Goal: Information Seeking & Learning: Learn about a topic

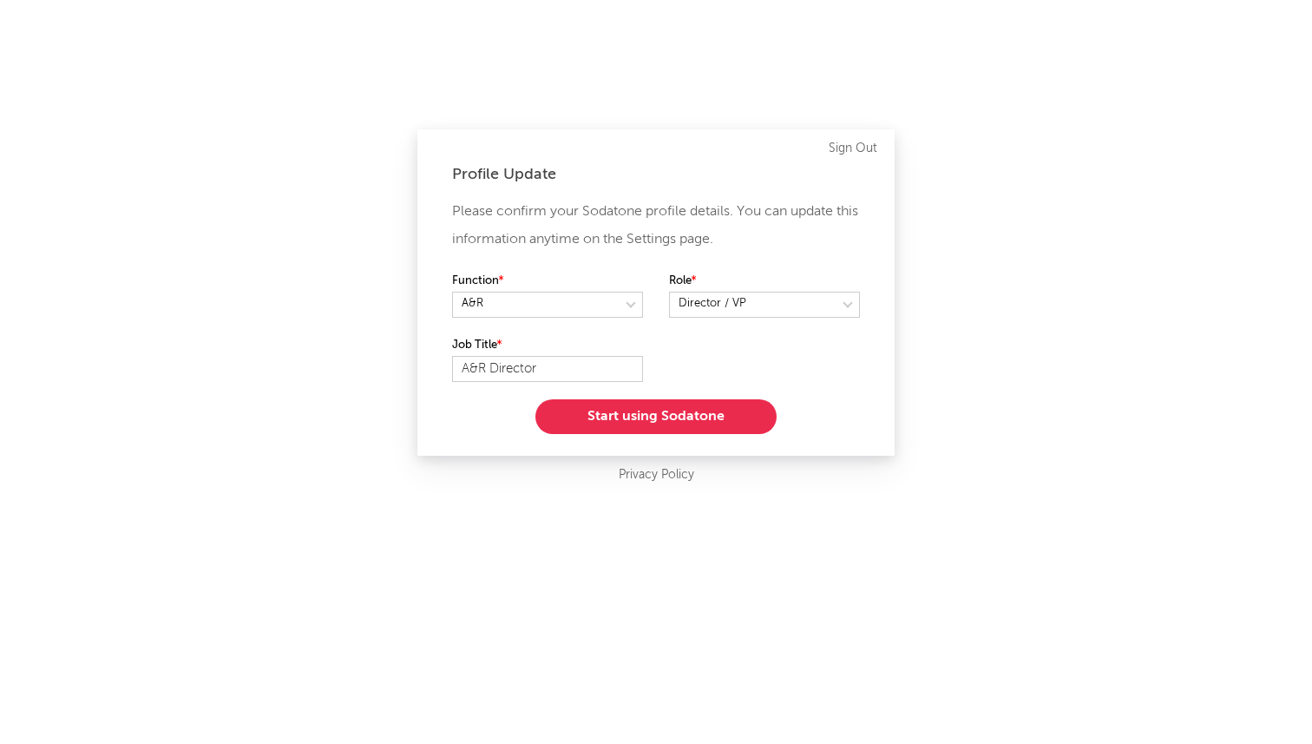
select select "director_vp"
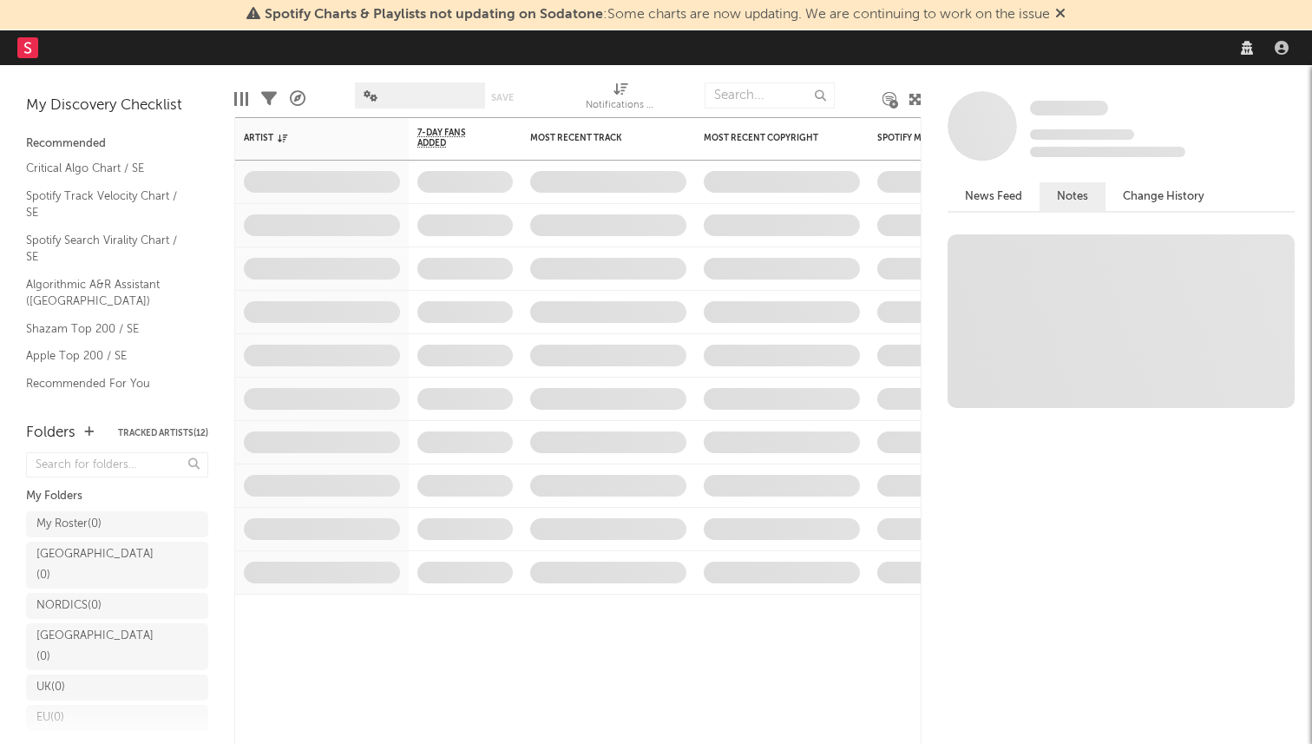
select select "director_vp"
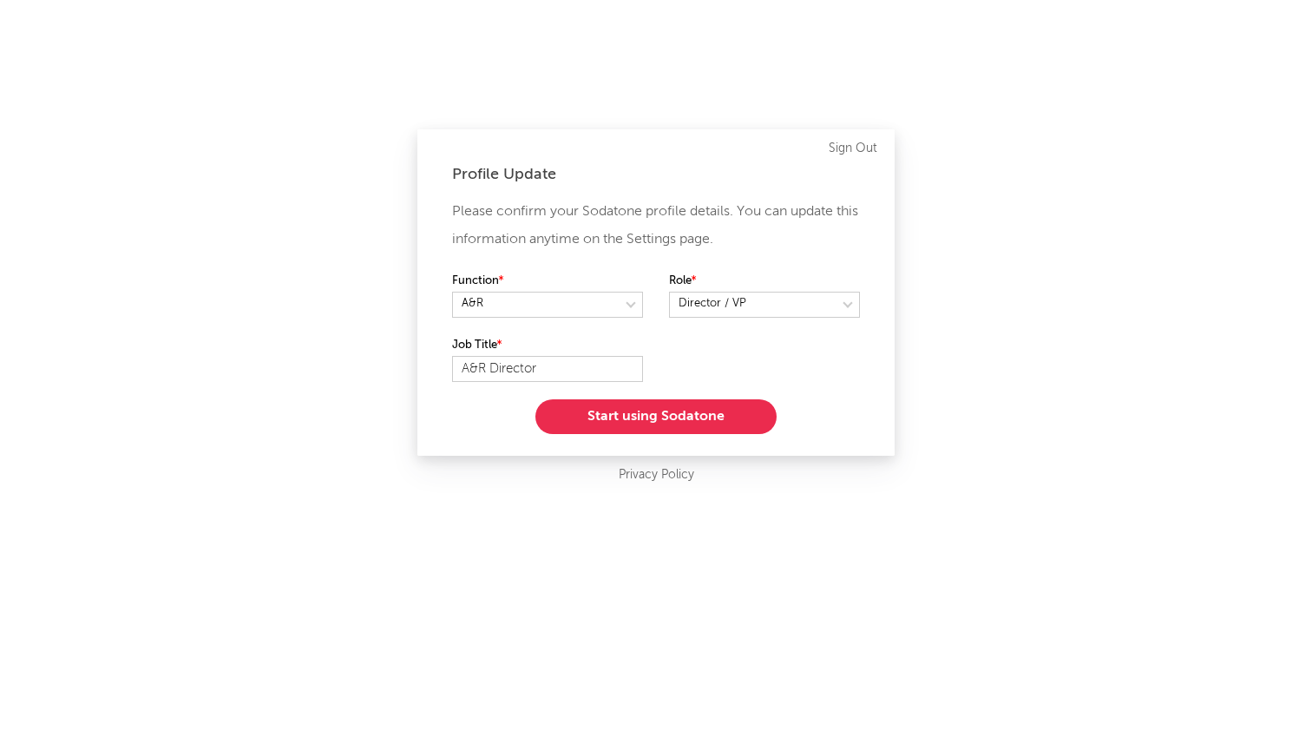
click at [685, 412] on button "Start using Sodatone" at bounding box center [655, 416] width 241 height 35
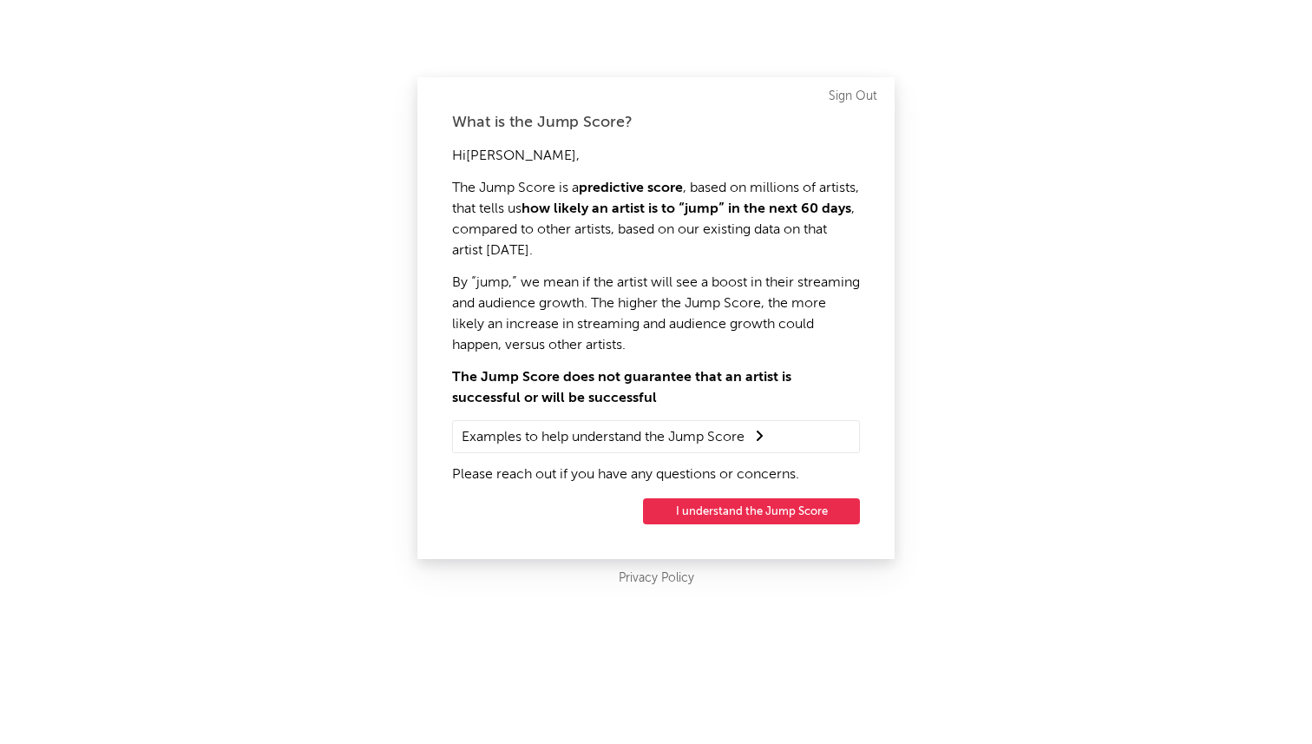
click at [732, 511] on button "I understand the Jump Score" at bounding box center [751, 511] width 217 height 26
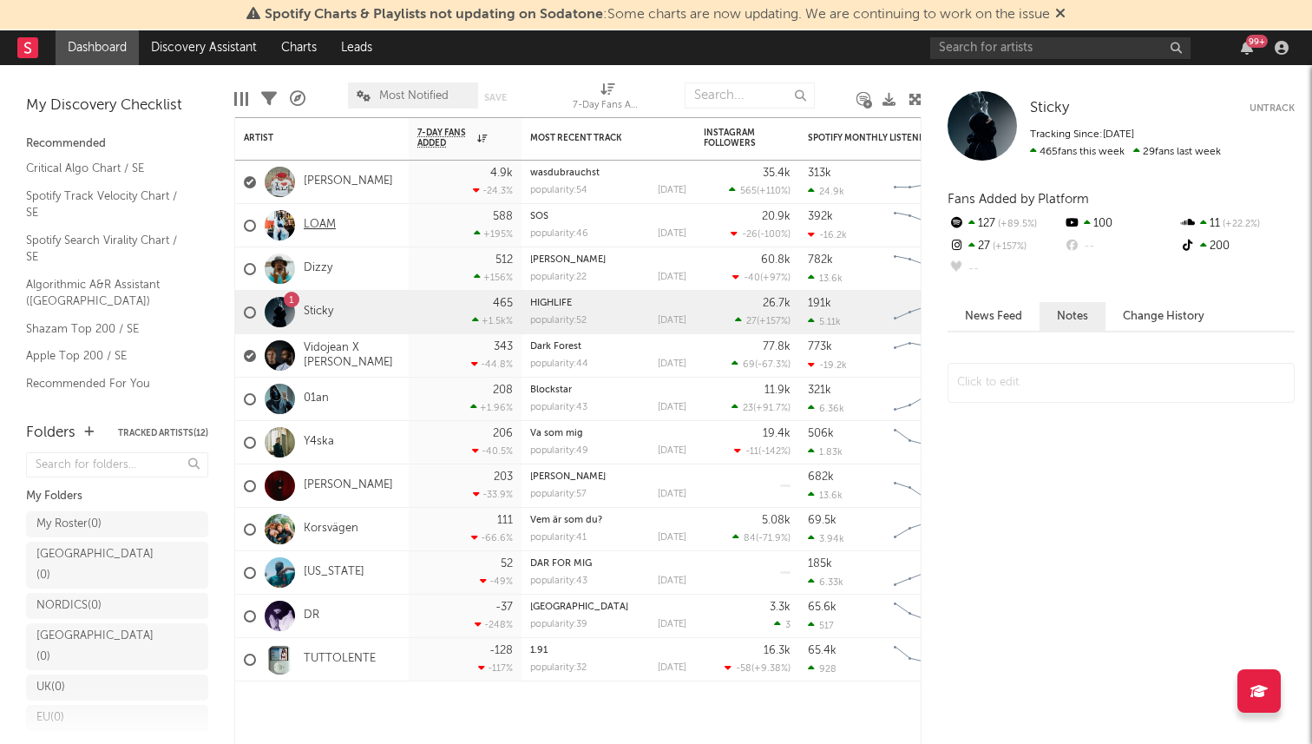
click at [316, 223] on link "LOAM" at bounding box center [320, 225] width 32 height 15
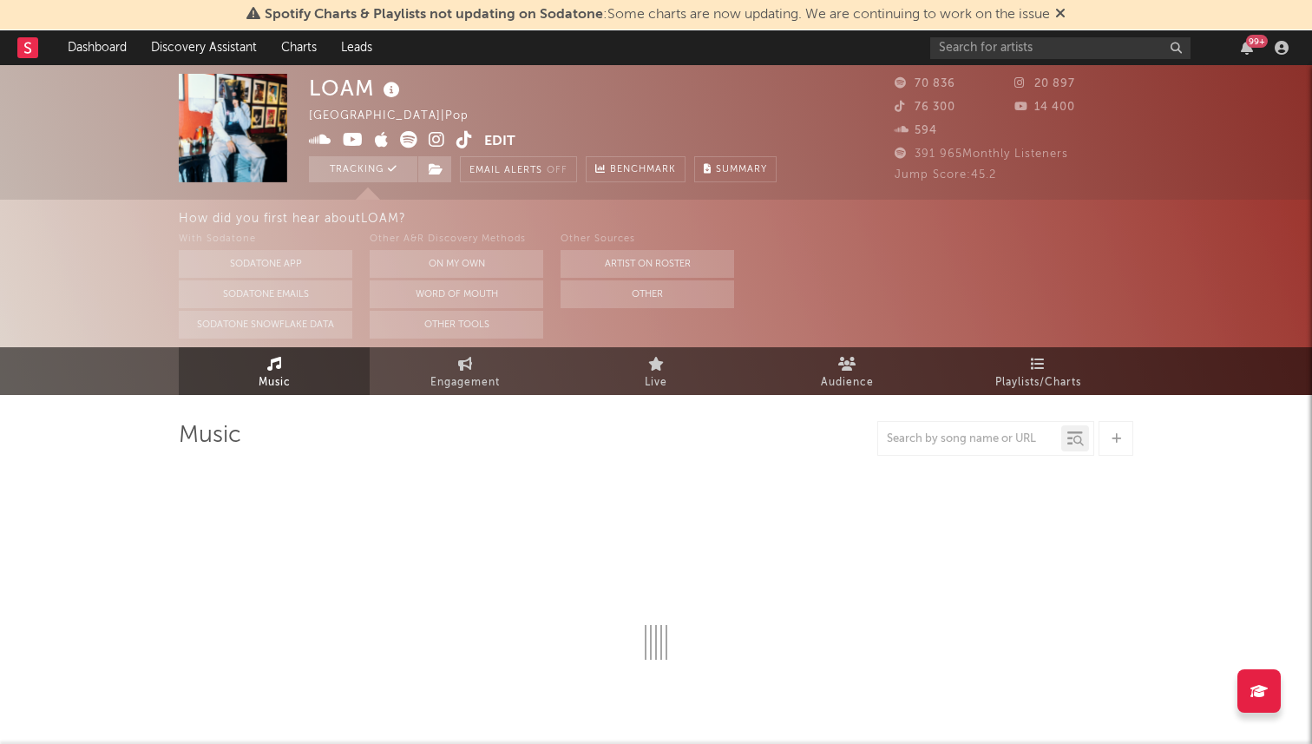
select select "6m"
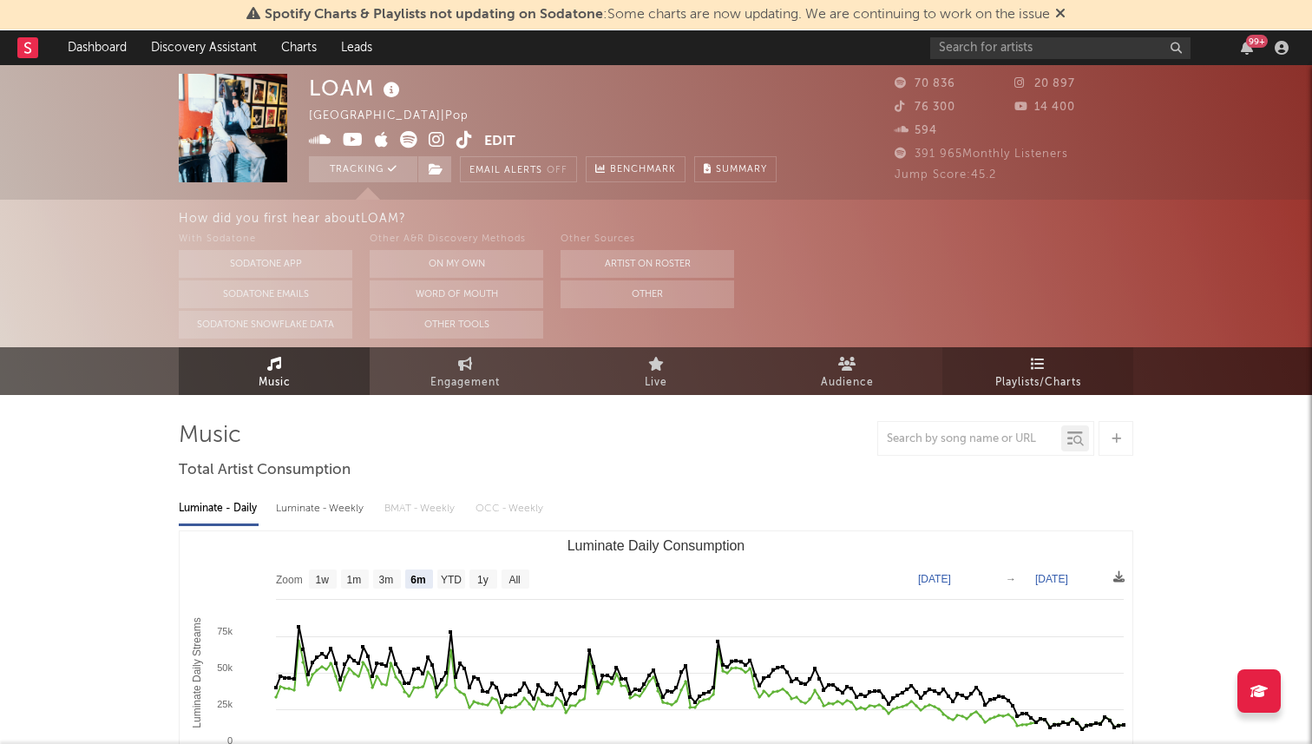
click at [1038, 373] on span "Playlists/Charts" at bounding box center [1038, 382] width 86 height 21
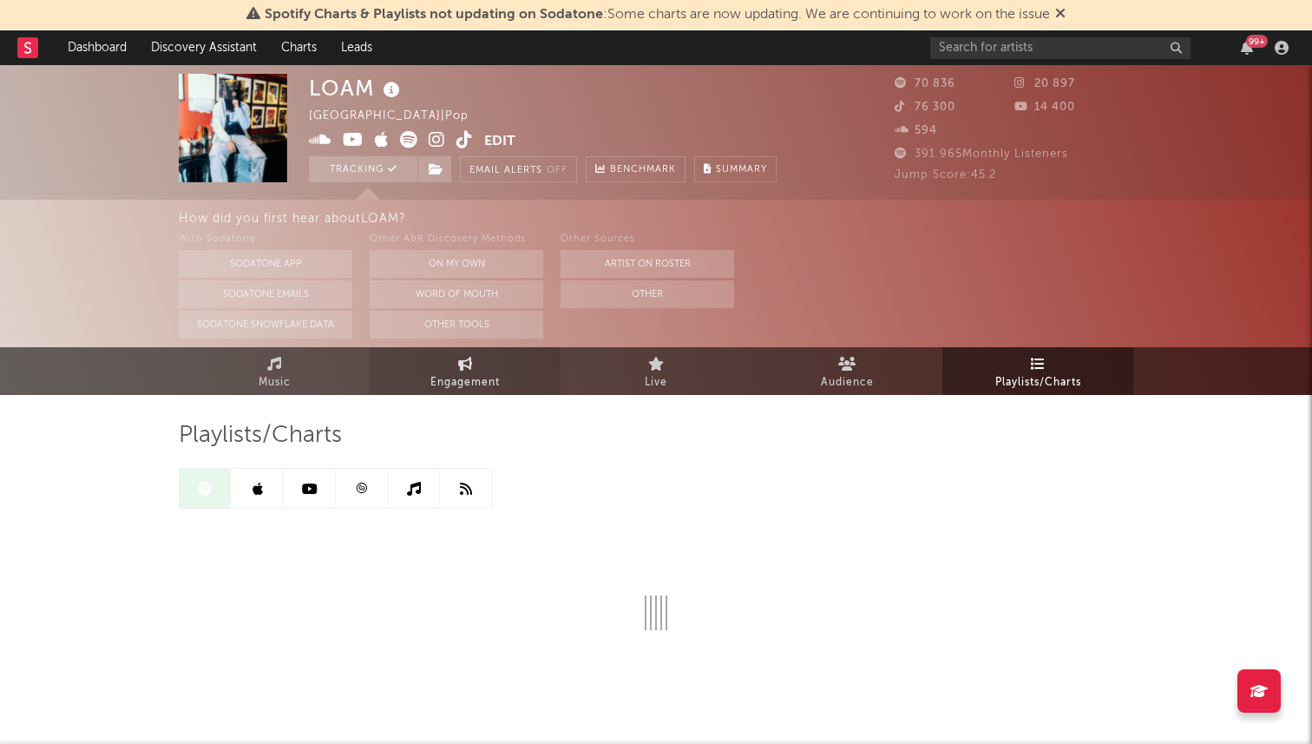
click at [442, 375] on span "Engagement" at bounding box center [464, 382] width 69 height 21
select select "1w"
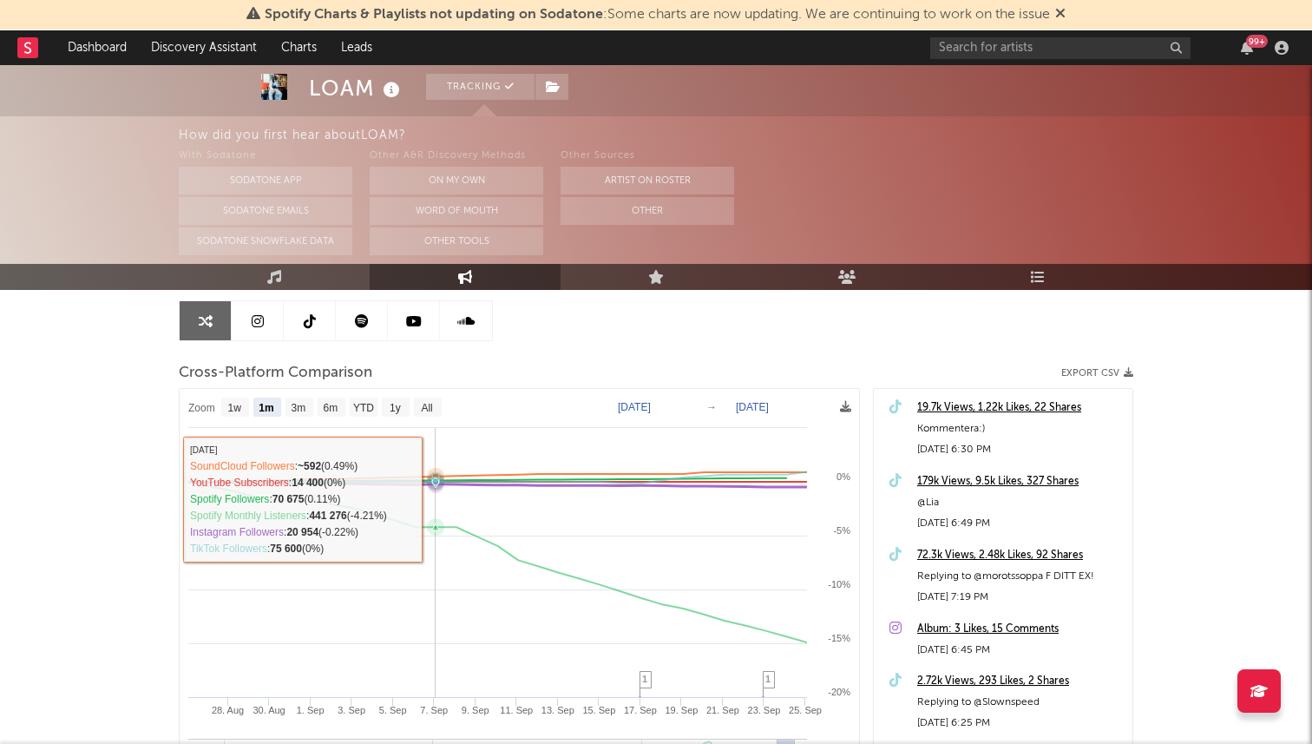
scroll to position [166, 0]
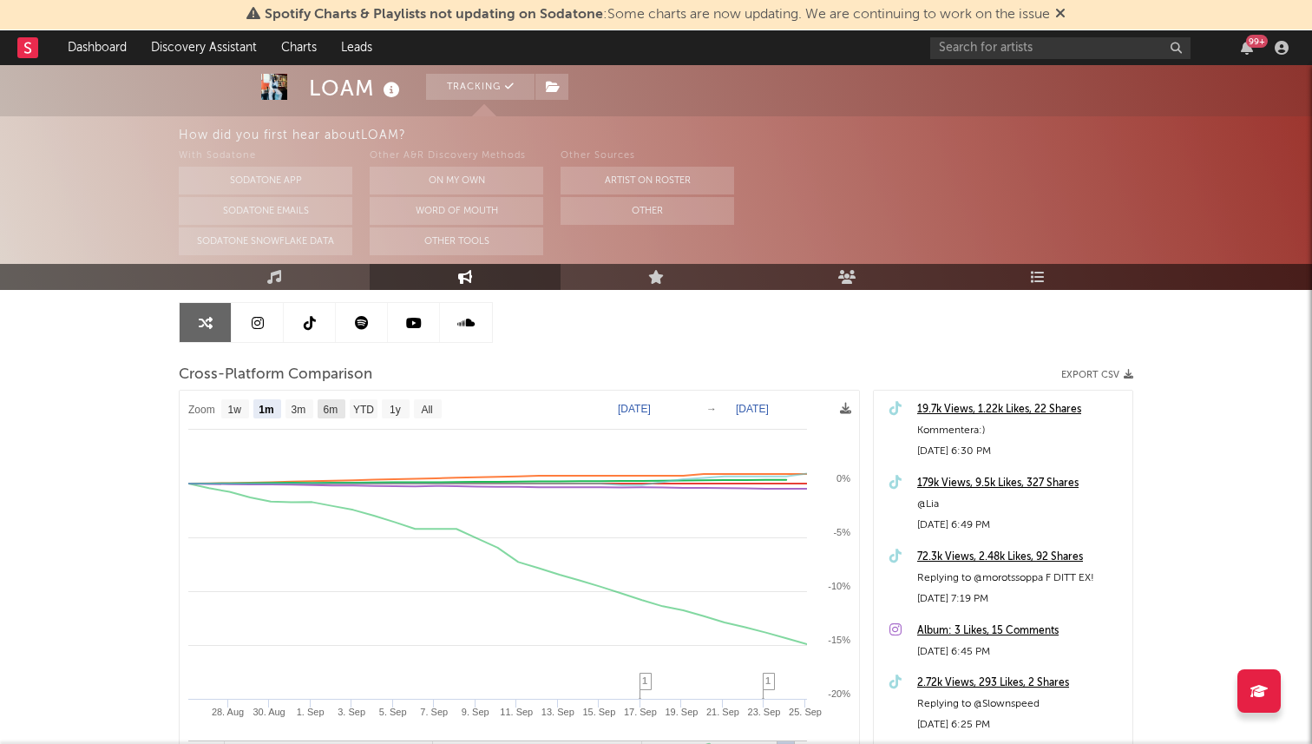
click at [326, 411] on text "6m" at bounding box center [331, 409] width 15 height 12
select select "6m"
type input "2025-03-25"
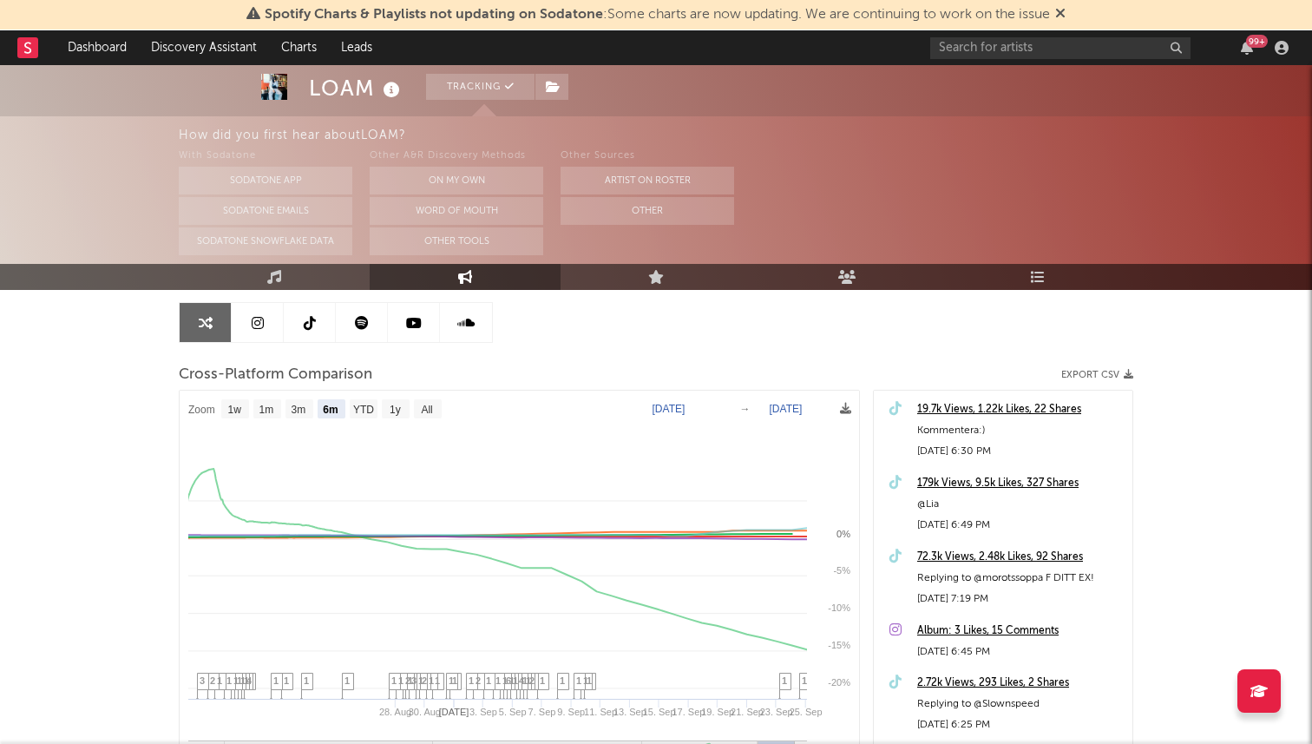
select select "6m"
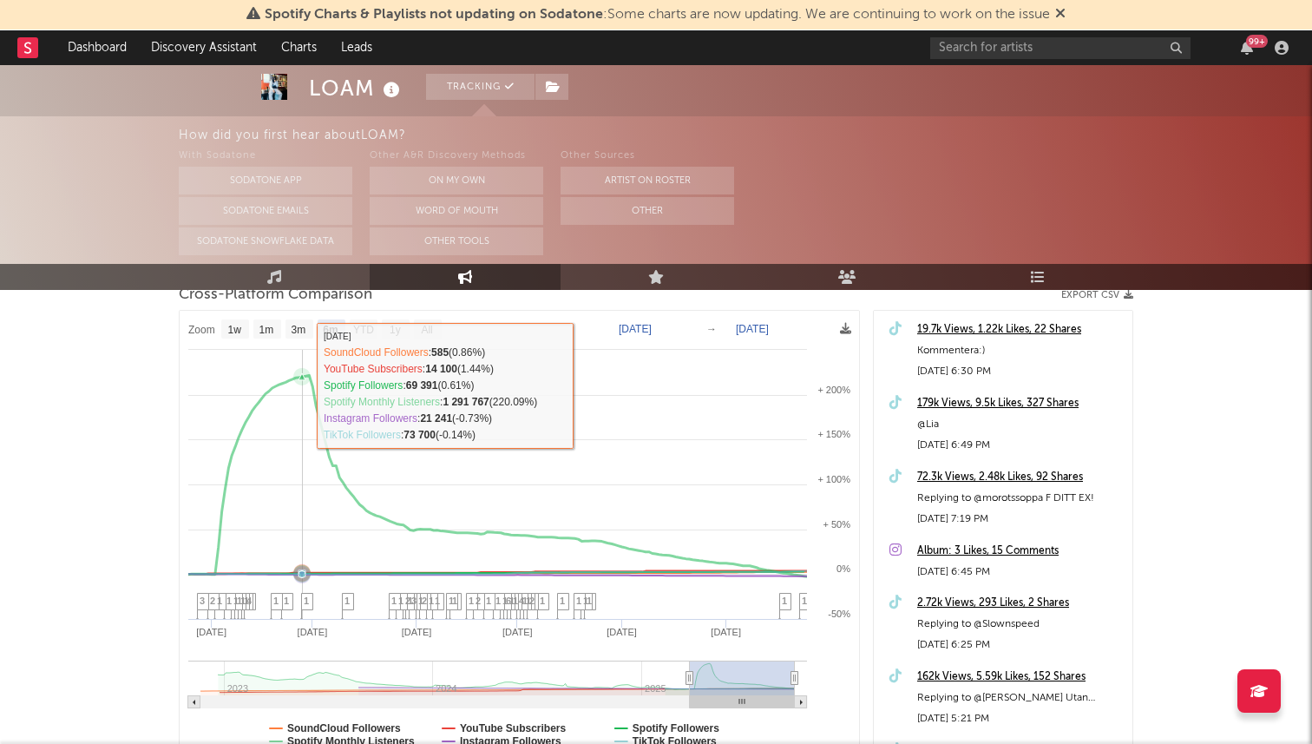
scroll to position [389, 0]
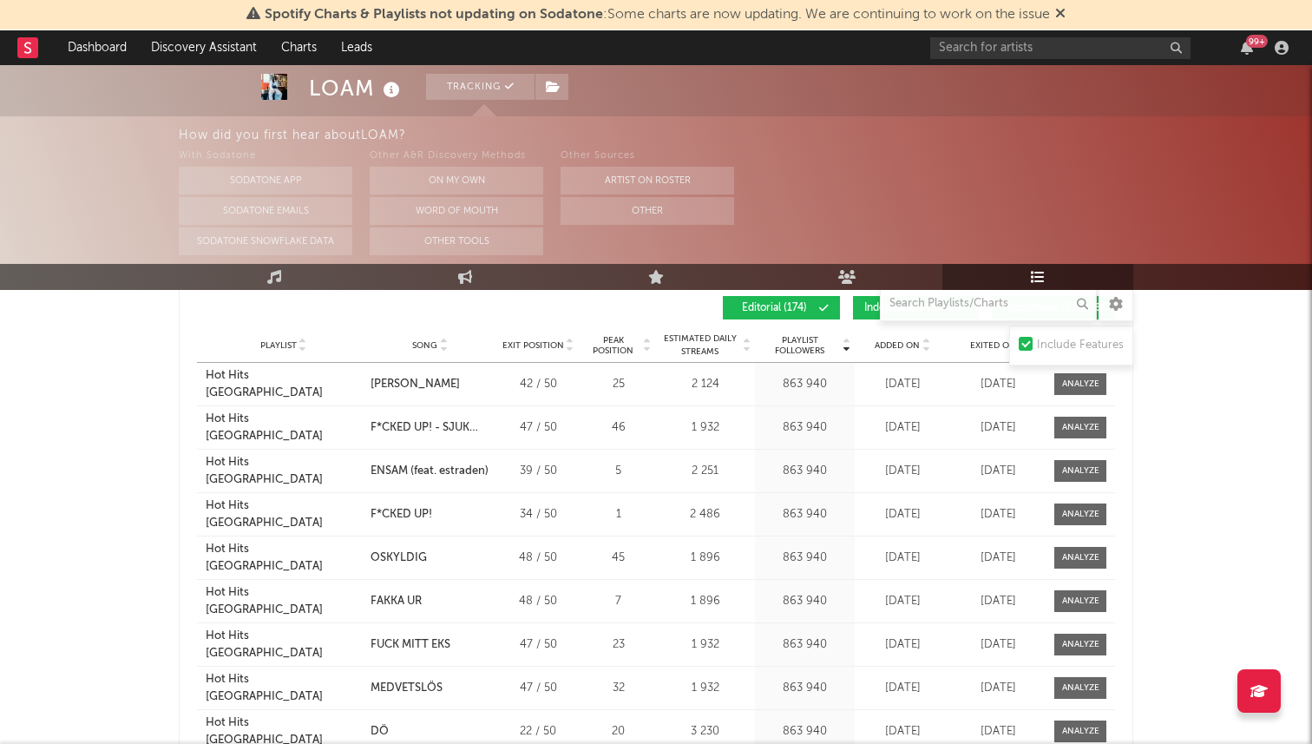
scroll to position [2513, 0]
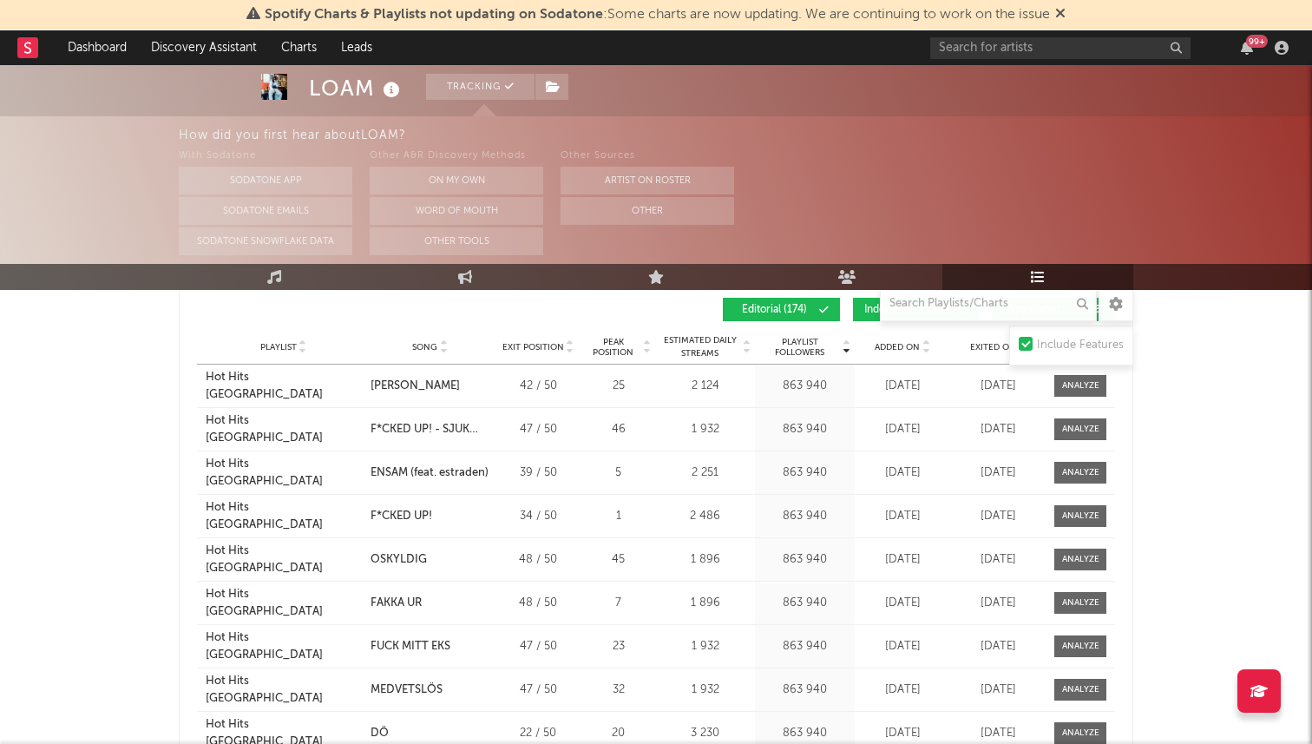
click at [989, 353] on div "Playlist City Song Exit Position Peak Position Estimated Daily Streams Playlist…" at bounding box center [656, 347] width 918 height 35
click at [989, 350] on span "Exited On" at bounding box center [993, 347] width 46 height 10
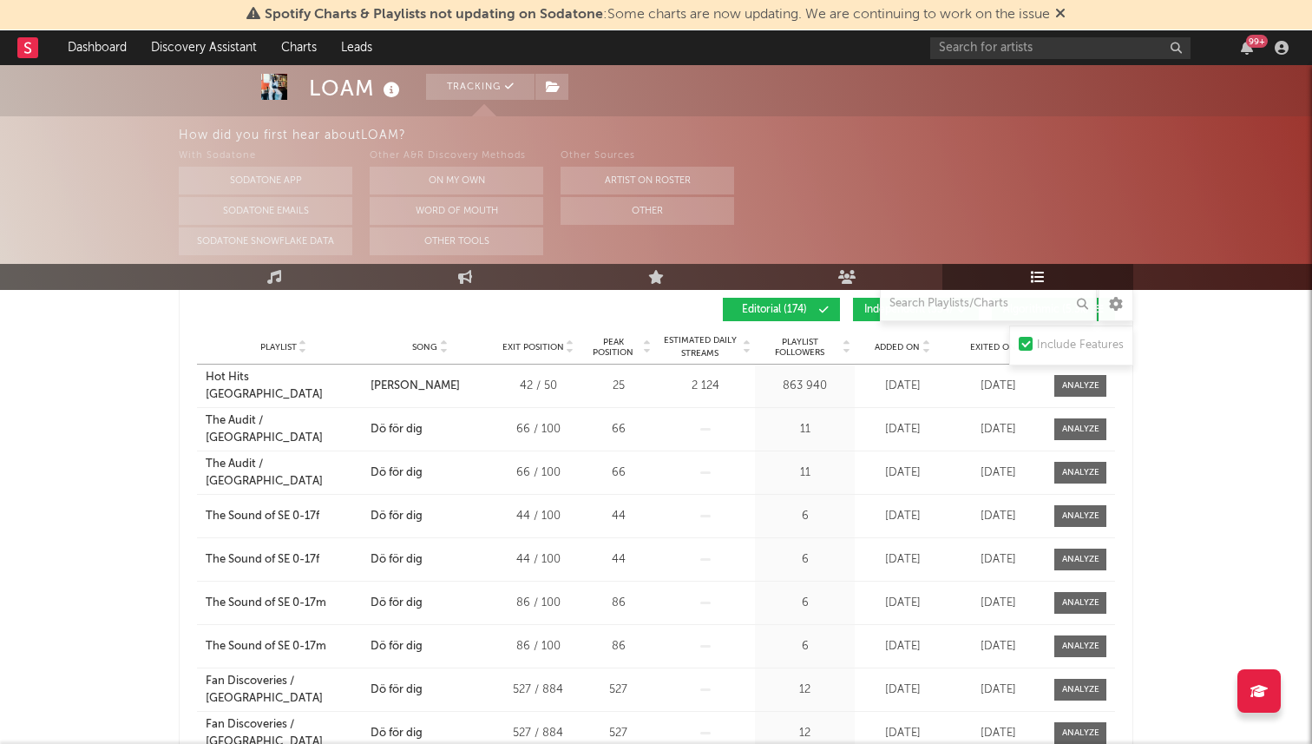
click at [989, 350] on span "Exited On" at bounding box center [993, 347] width 46 height 10
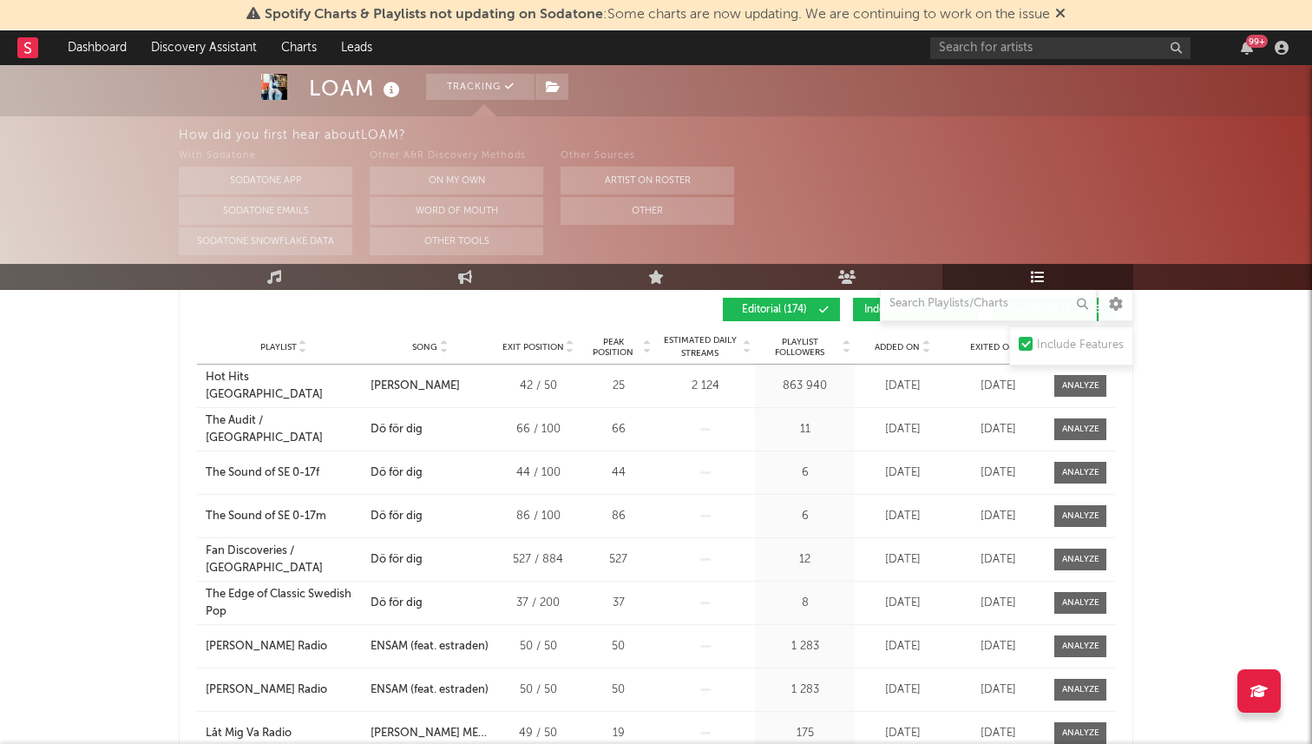
click at [989, 350] on span "Exited On" at bounding box center [993, 347] width 46 height 10
click at [286, 348] on span "Playlist" at bounding box center [278, 347] width 36 height 10
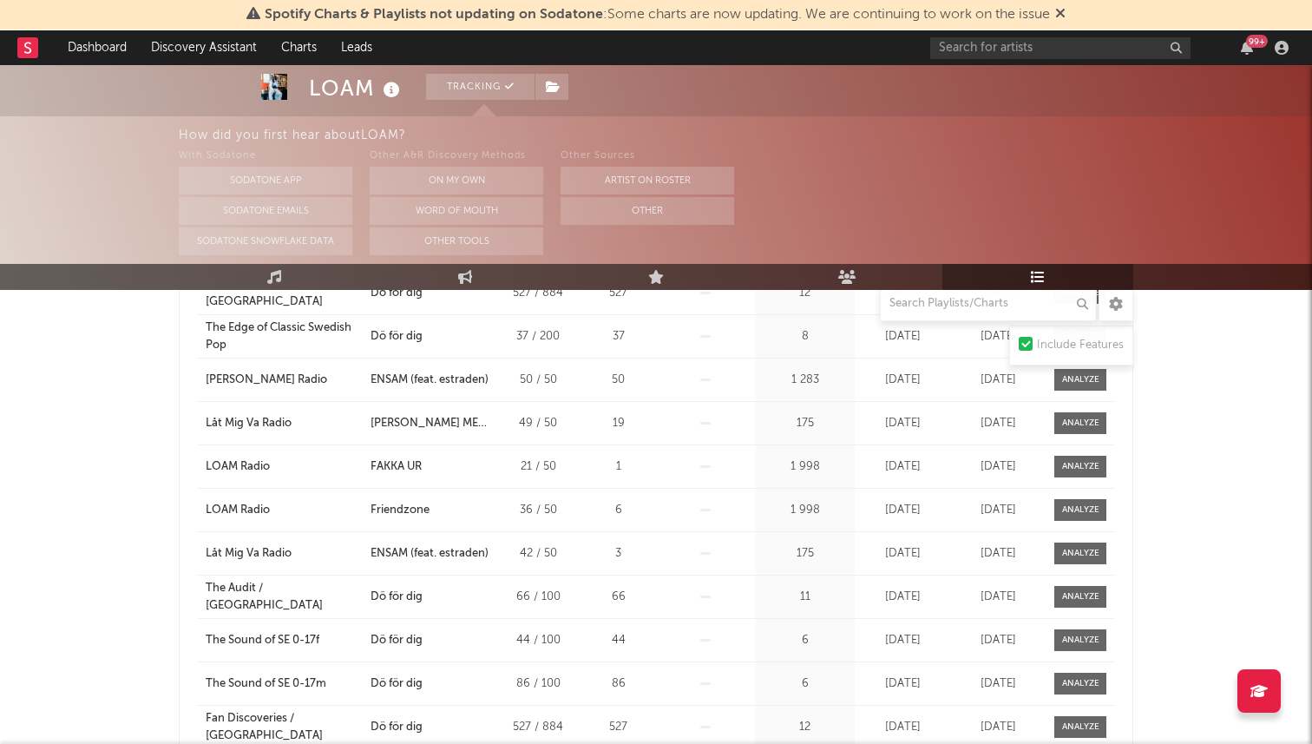
scroll to position [2776, 0]
